Goal: Manage account settings

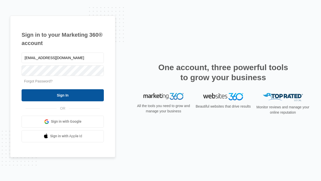
click at [63, 95] on input "Sign In" at bounding box center [63, 95] width 82 height 12
